Goal: Subscribe to service/newsletter

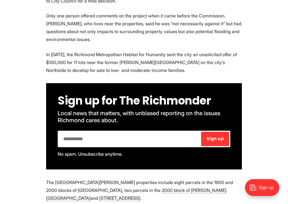
click at [154, 132] on input "email" at bounding box center [129, 139] width 141 height 14
type input "**********"
click at [220, 136] on span "Sign up" at bounding box center [214, 138] width 17 height 4
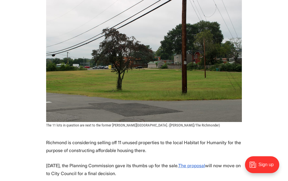
scroll to position [154, 0]
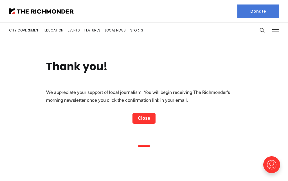
click at [140, 122] on link "Close" at bounding box center [143, 118] width 23 height 11
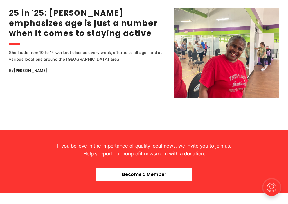
scroll to position [1176, 0]
